Goal: Complete application form

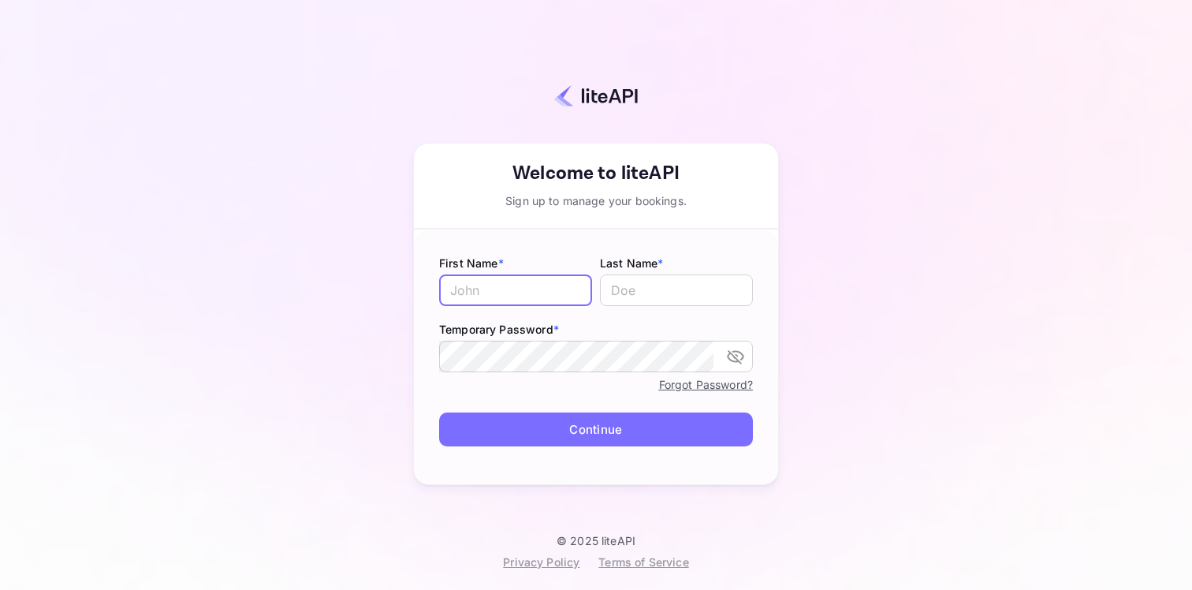
click at [560, 290] on input "text" at bounding box center [515, 290] width 153 height 32
type input "Moshood"
click at [659, 304] on input "text" at bounding box center [676, 290] width 153 height 32
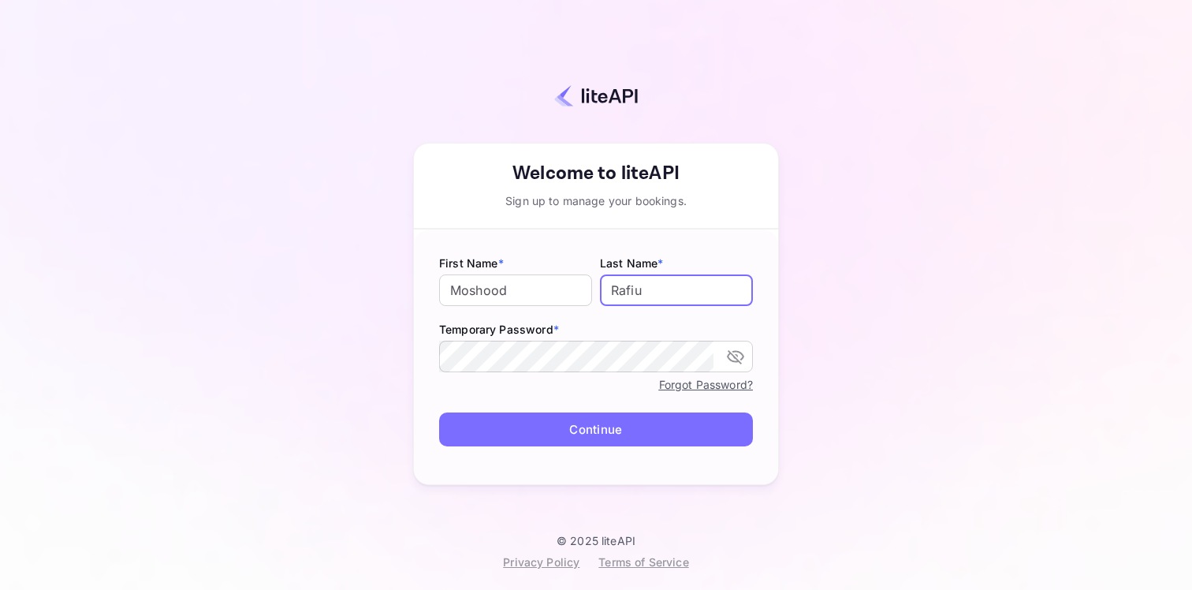
type input "Rafiu"
click at [898, 314] on div "Your account has been created successfully, a confirmation link has been sent t…" at bounding box center [595, 279] width 1053 height 508
click at [734, 353] on icon "toggle password visibility" at bounding box center [735, 356] width 19 height 19
click at [738, 354] on icon "toggle password visibility" at bounding box center [735, 356] width 19 height 19
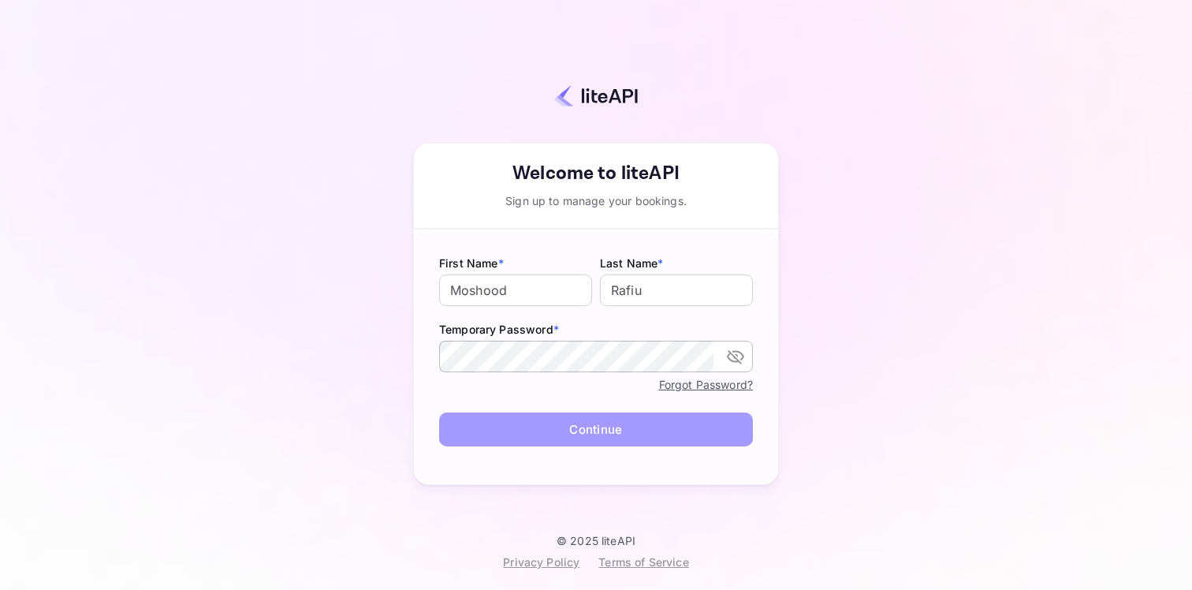
click at [638, 424] on button "Continue" at bounding box center [596, 429] width 314 height 34
click at [493, 440] on button "Continue" at bounding box center [596, 429] width 314 height 34
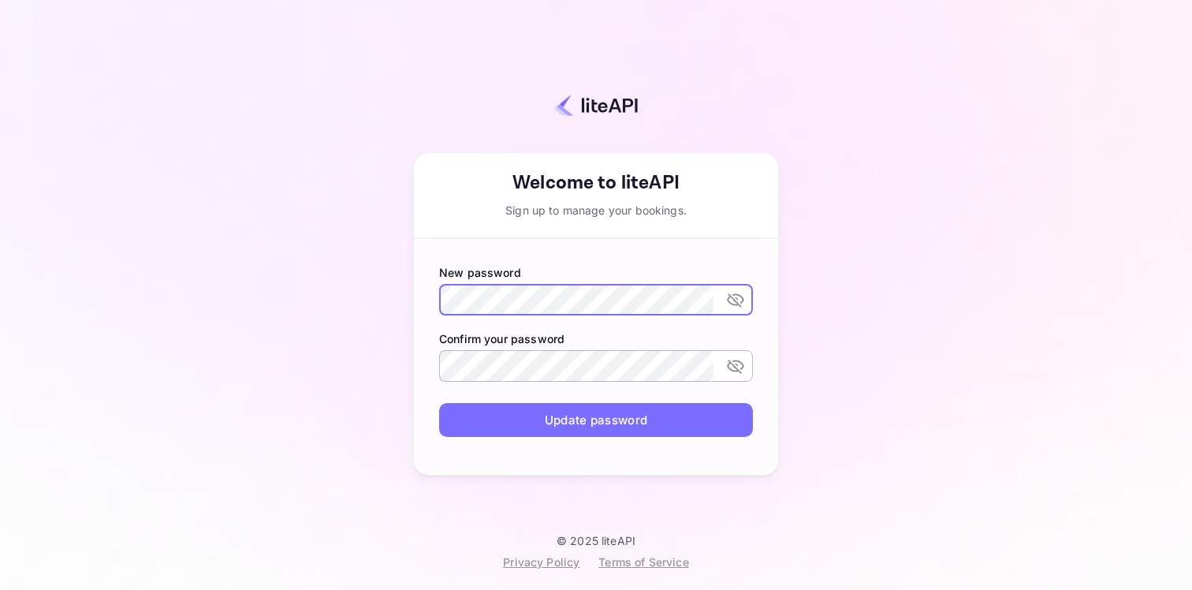
click at [728, 306] on icon "toggle password visibility" at bounding box center [735, 299] width 19 height 19
click at [764, 370] on form "New password ​ Confirm your password ​ Update password" at bounding box center [596, 357] width 364 height 236
click at [696, 426] on button "Update password" at bounding box center [596, 420] width 314 height 34
